Goal: Find specific page/section: Find specific page/section

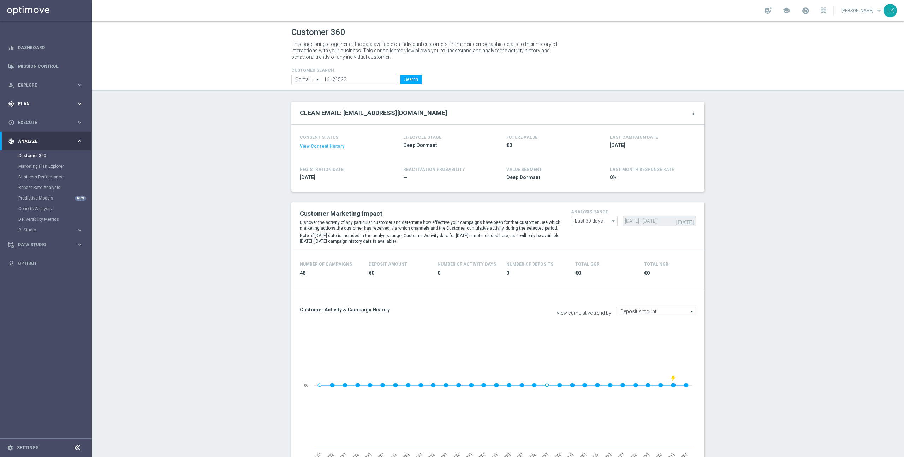
click at [81, 104] on icon "keyboard_arrow_right" at bounding box center [79, 103] width 7 height 7
click at [36, 140] on span "Templates" at bounding box center [44, 139] width 50 height 4
click at [28, 151] on link "Optimail" at bounding box center [48, 150] width 52 height 6
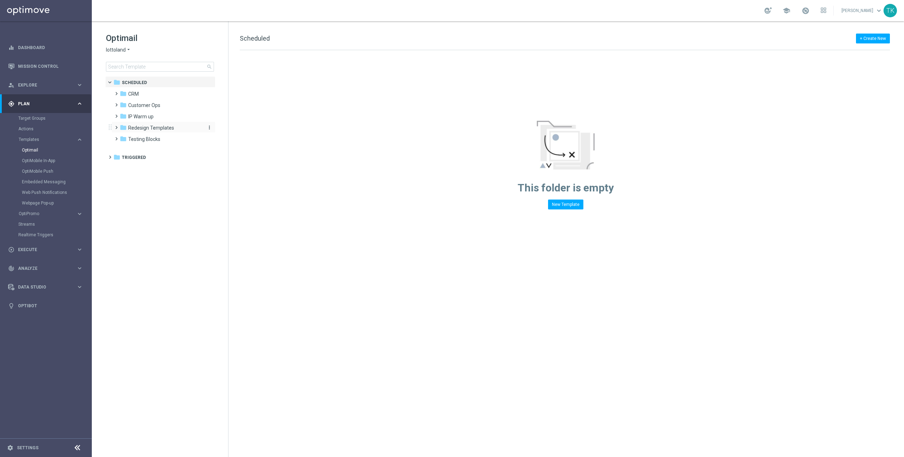
click at [170, 130] on span "Redesign Templates" at bounding box center [151, 128] width 46 height 6
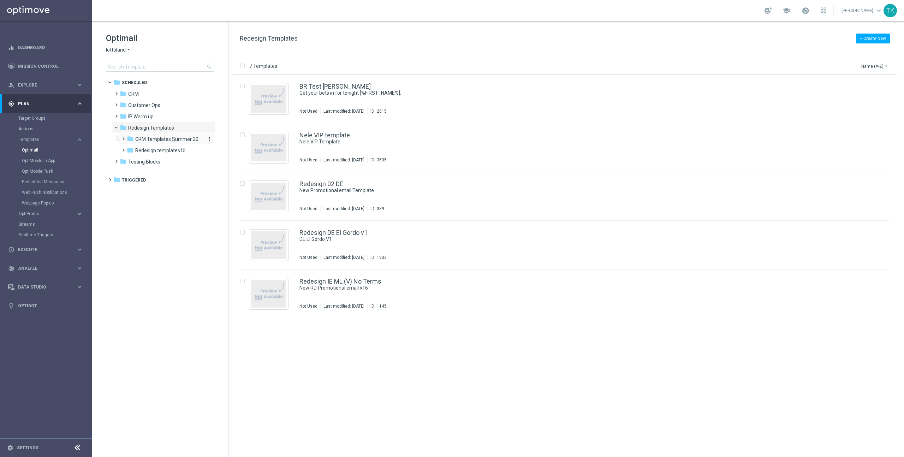
click at [168, 139] on span "CRM Templates Summer 2025" at bounding box center [168, 139] width 67 height 6
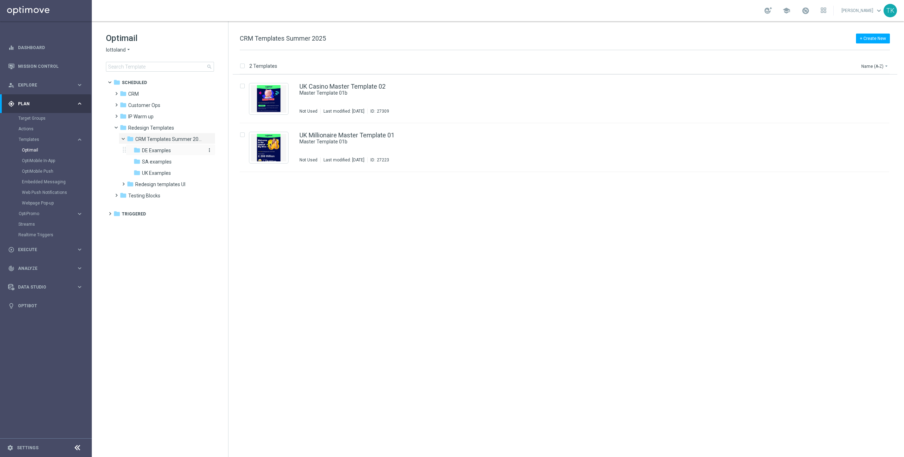
click at [145, 152] on span "DE Examples" at bounding box center [156, 150] width 29 height 6
